Goal: Find specific fact: Find specific fact

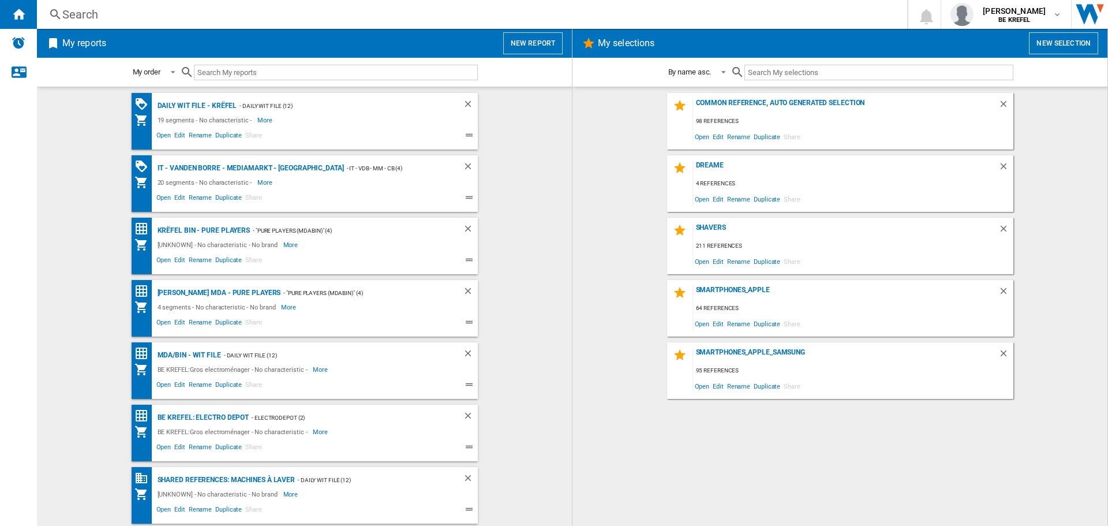
click at [69, 10] on div "Search" at bounding box center [469, 14] width 815 height 16
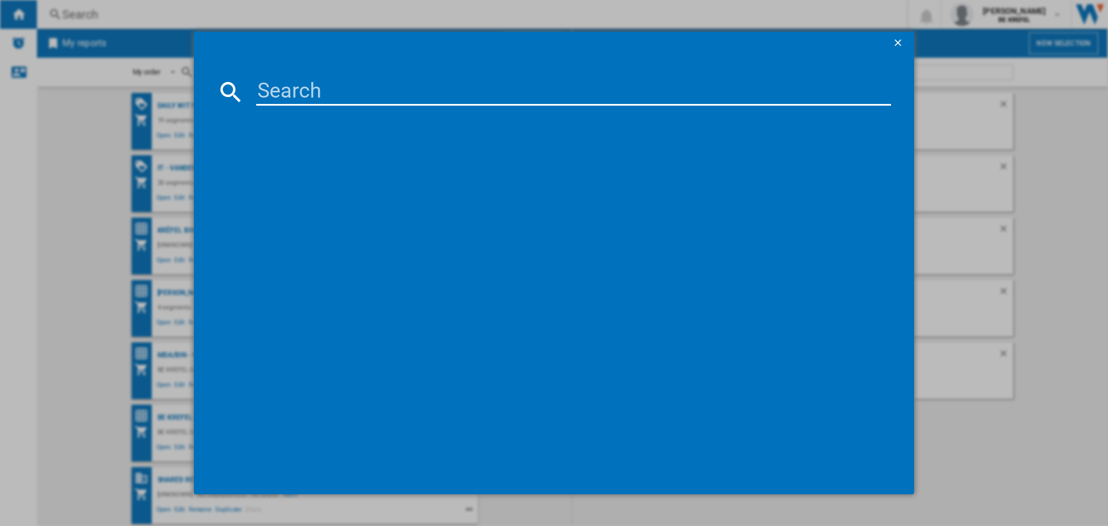
click at [324, 95] on input at bounding box center [573, 92] width 635 height 28
paste input "41011718"
type input "41011718"
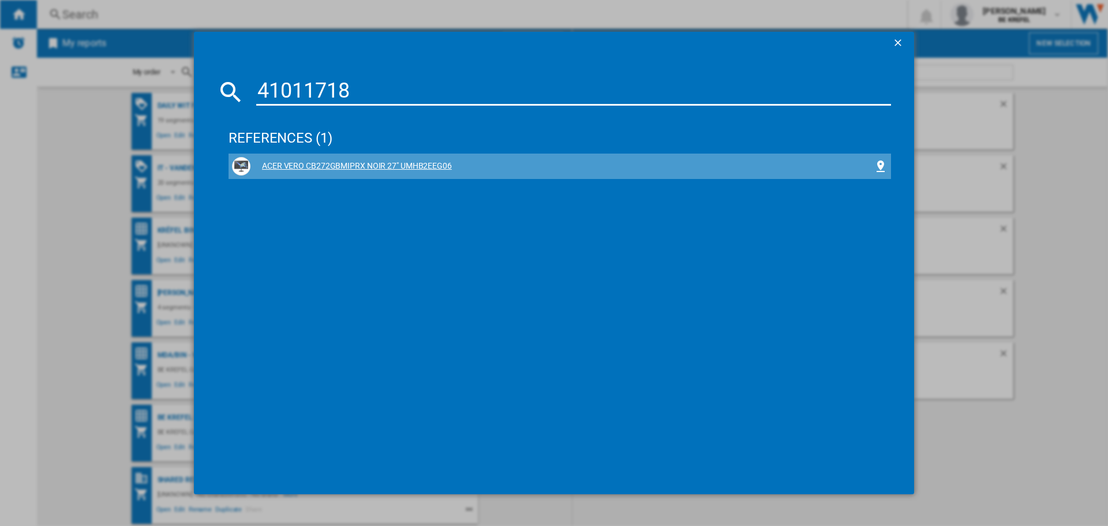
click at [335, 163] on div "ACER VERO CB272GBMIPRX NOIR 27" UMHB2EEG06" at bounding box center [561, 166] width 623 height 12
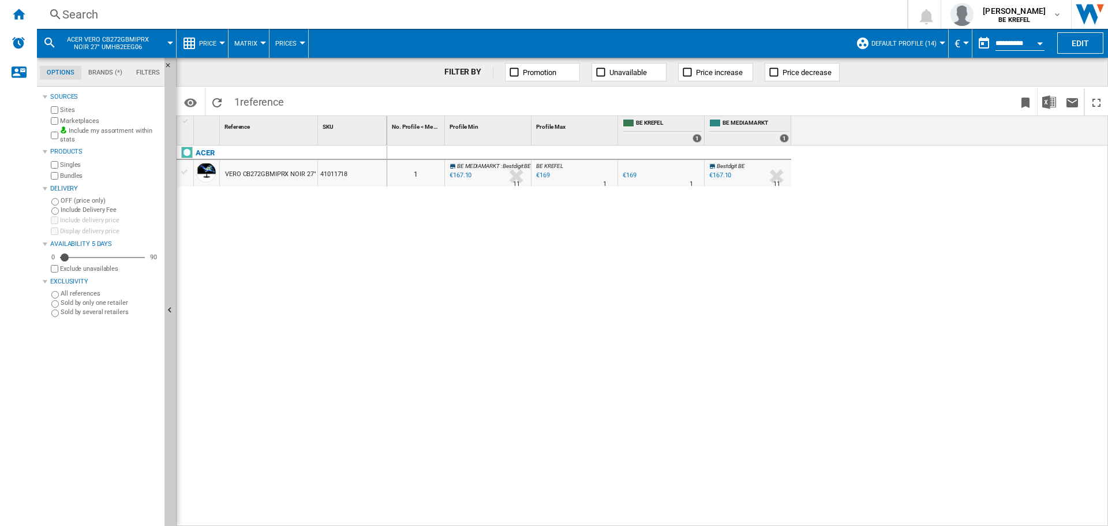
click at [85, 13] on div "Search" at bounding box center [469, 14] width 815 height 16
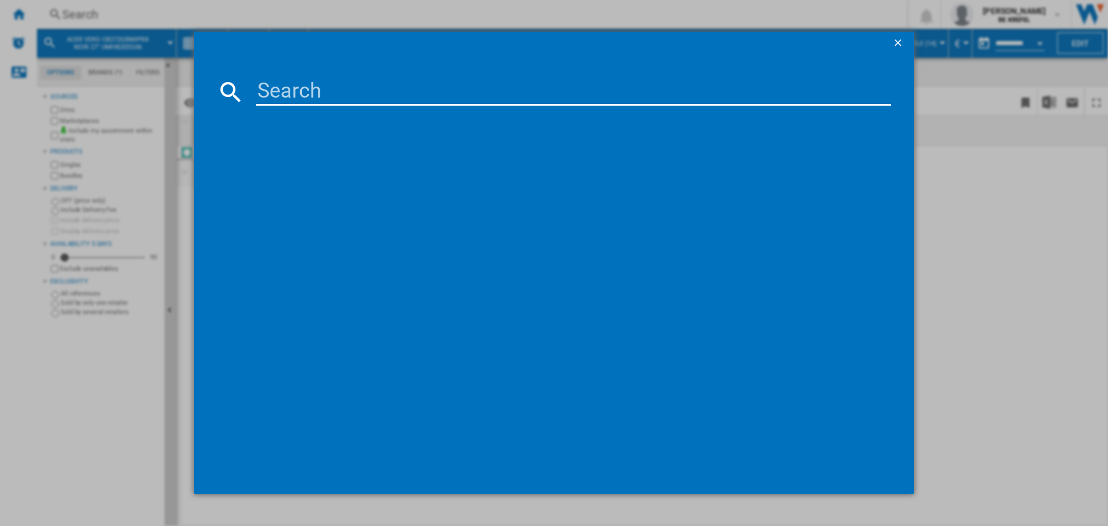
click at [291, 95] on input at bounding box center [573, 92] width 635 height 28
type input "41010210"
